Goal: Transaction & Acquisition: Purchase product/service

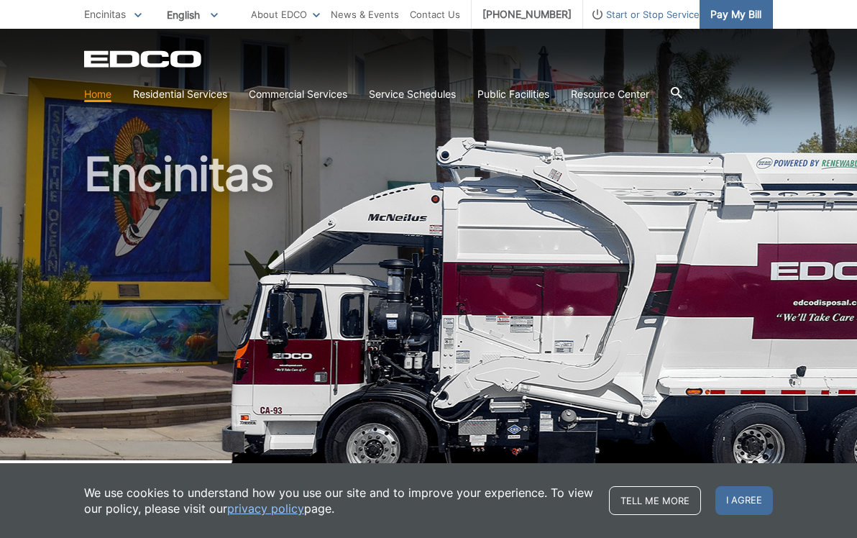
click at [750, 14] on span "Pay My Bill" at bounding box center [736, 14] width 51 height 16
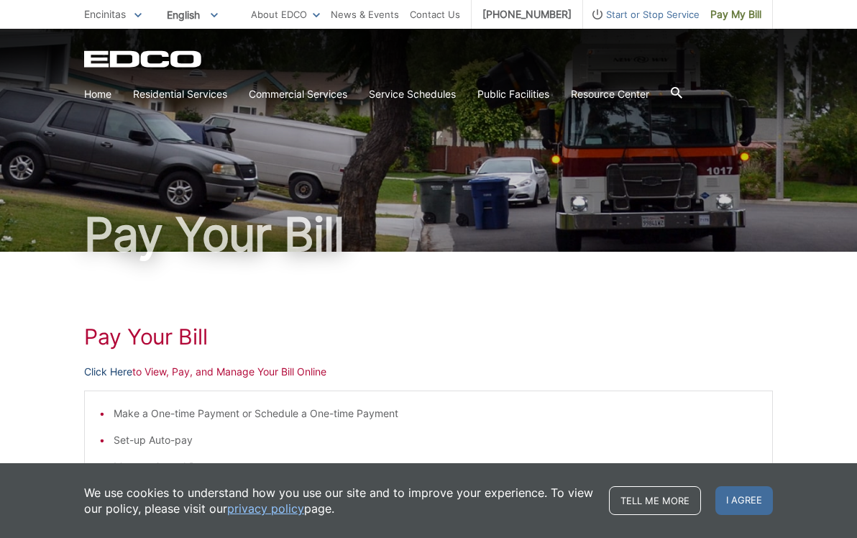
click at [96, 376] on link "Click Here" at bounding box center [108, 372] width 48 height 16
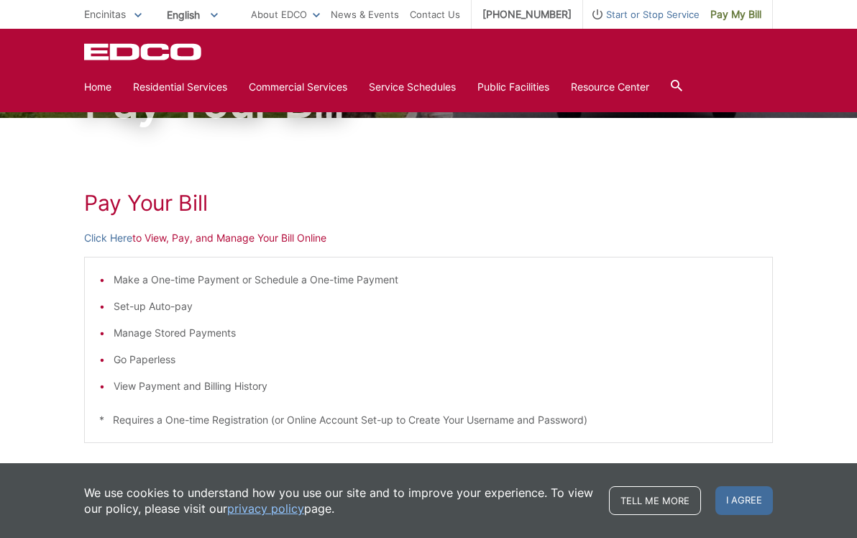
scroll to position [132, 0]
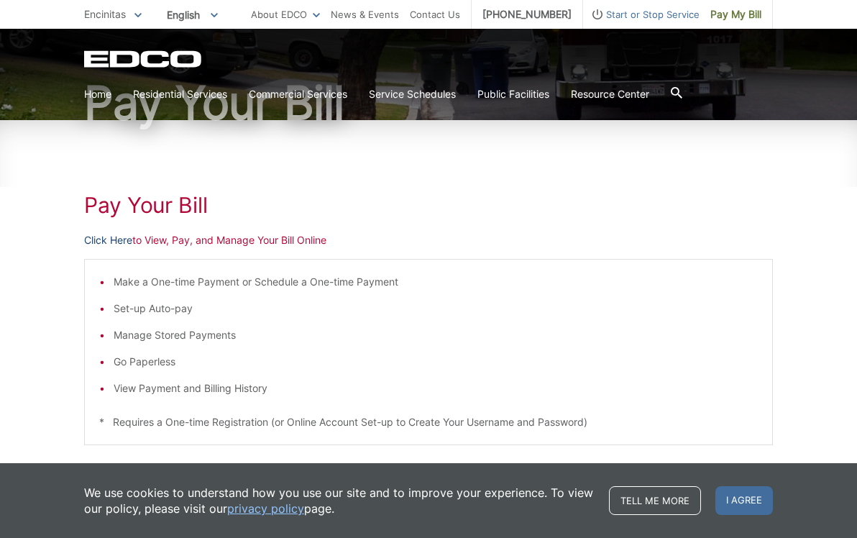
click at [120, 240] on link "Click Here" at bounding box center [108, 240] width 48 height 16
click at [445, 201] on h1 "Pay Your Bill" at bounding box center [428, 205] width 689 height 26
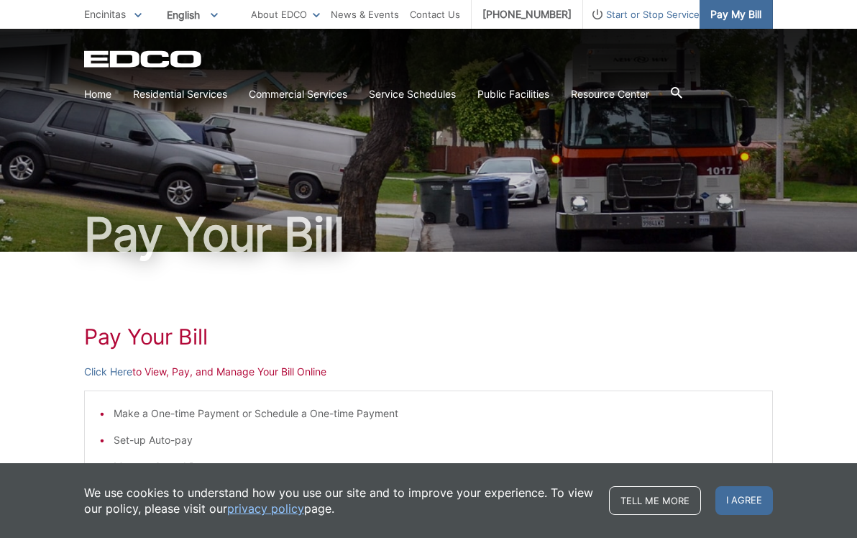
scroll to position [0, 0]
click at [118, 368] on link "Click Here" at bounding box center [108, 372] width 48 height 16
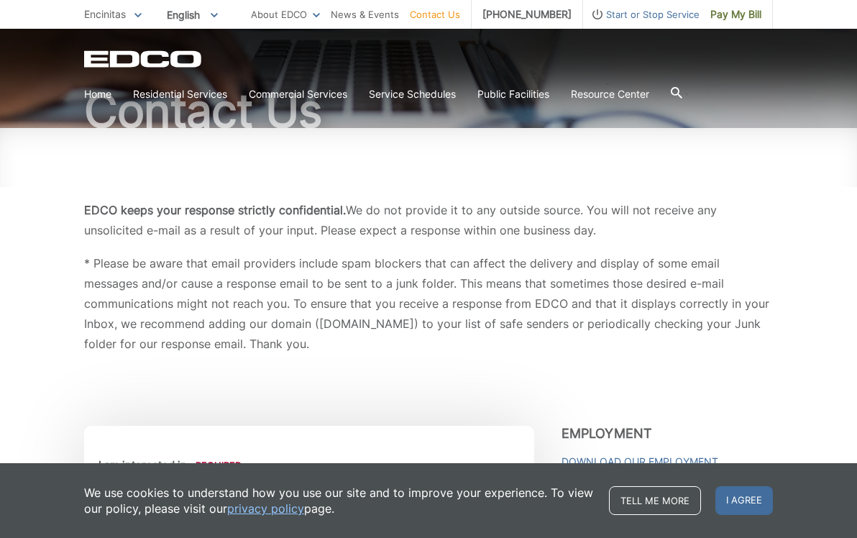
scroll to position [127, 0]
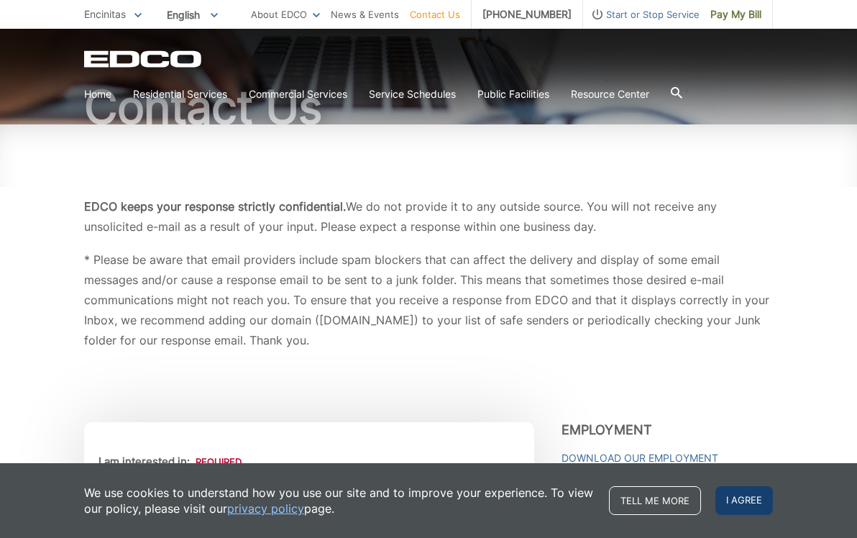
click at [750, 500] on span "I agree" at bounding box center [745, 500] width 58 height 29
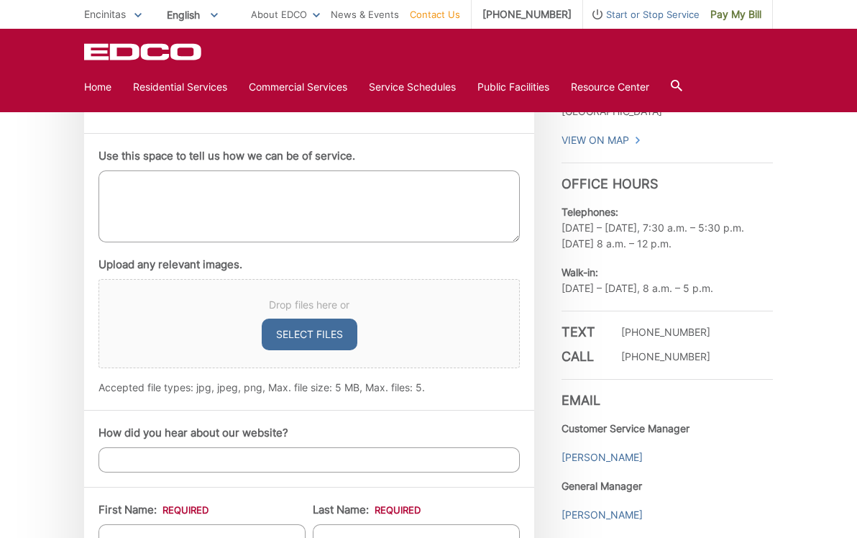
scroll to position [812, 0]
